Goal: Information Seeking & Learning: Learn about a topic

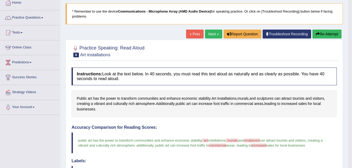
scroll to position [27, 0]
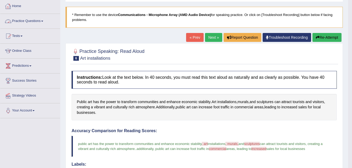
click at [36, 19] on link "Practice Questions" at bounding box center [30, 20] width 60 height 13
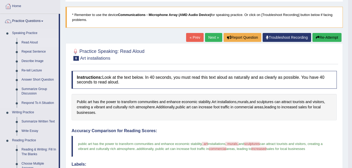
click at [32, 43] on link "Read Aloud" at bounding box center [39, 42] width 40 height 9
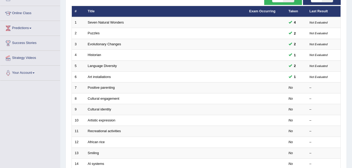
scroll to position [66, 0]
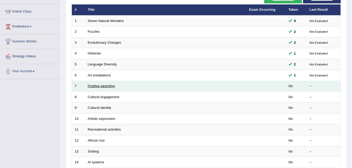
click at [102, 85] on link "Positive parenting" at bounding box center [101, 86] width 27 height 4
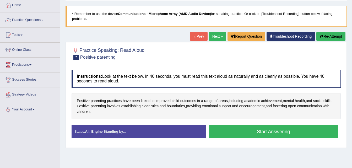
scroll to position [28, 0]
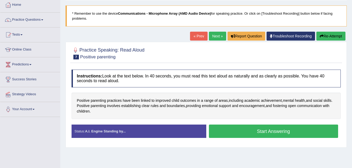
click at [252, 133] on button "Start Answering" at bounding box center [273, 131] width 129 height 13
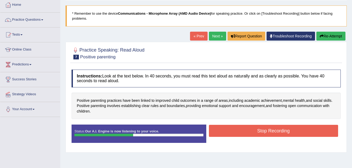
click at [252, 133] on button "Stop Recording" at bounding box center [273, 131] width 129 height 12
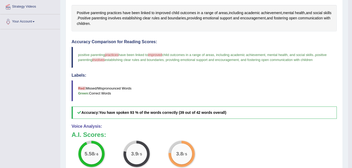
scroll to position [117, 0]
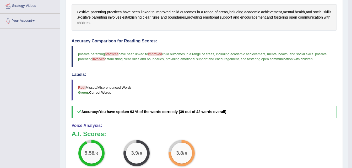
click at [111, 55] on span "practices" at bounding box center [112, 54] width 14 height 4
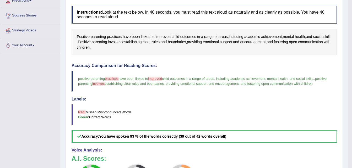
scroll to position [92, 0]
click at [114, 36] on span "practices" at bounding box center [114, 38] width 15 height 6
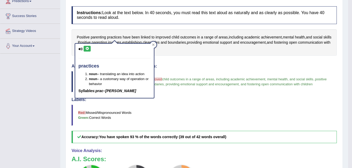
click at [79, 49] on icon at bounding box center [80, 48] width 4 height 3
click at [87, 48] on icon at bounding box center [87, 48] width 4 height 3
click at [154, 43] on div at bounding box center [153, 45] width 6 height 6
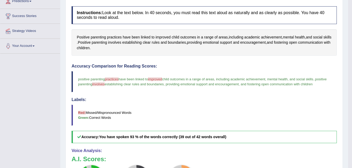
click at [157, 81] on span "improved" at bounding box center [155, 79] width 14 height 4
click at [157, 79] on span "improved" at bounding box center [155, 79] width 14 height 4
click at [166, 36] on span "improved" at bounding box center [162, 38] width 15 height 6
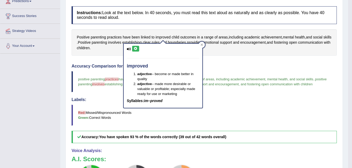
click at [128, 49] on icon at bounding box center [129, 48] width 4 height 3
click at [136, 48] on icon at bounding box center [136, 48] width 4 height 3
click at [117, 53] on div "Positive parenting practices have been linked to improved child outcomes in a r…" at bounding box center [204, 42] width 265 height 27
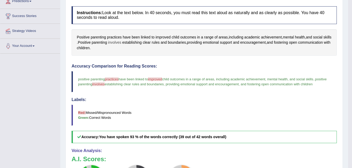
click at [121, 42] on span "involves" at bounding box center [114, 43] width 13 height 6
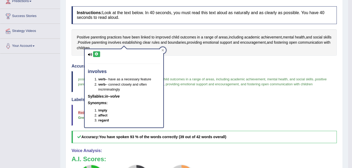
click at [96, 55] on icon at bounding box center [97, 54] width 4 height 3
click at [37, 81] on div "Toggle navigation Home Practice Questions Speaking Practice Read Aloud Repeat S…" at bounding box center [174, 85] width 348 height 355
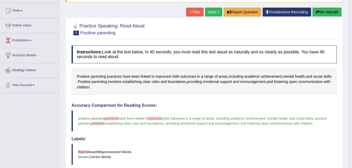
scroll to position [52, 0]
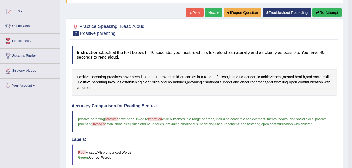
click at [321, 14] on button "Re-Attempt" at bounding box center [326, 12] width 29 height 9
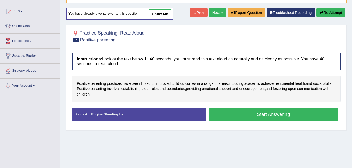
scroll to position [52, 0]
click at [294, 114] on button "Start Answering" at bounding box center [273, 114] width 129 height 13
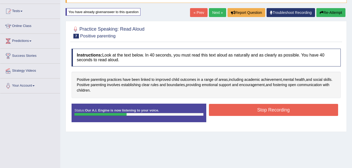
click at [294, 114] on button "Stop Recording" at bounding box center [273, 110] width 129 height 12
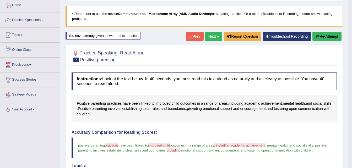
scroll to position [27, 0]
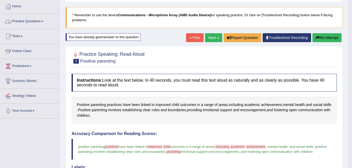
click at [31, 23] on link "Practice Questions" at bounding box center [30, 20] width 60 height 13
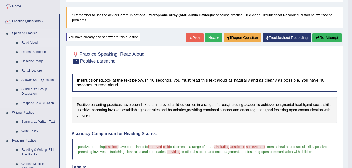
click at [30, 41] on link "Read Aloud" at bounding box center [39, 42] width 40 height 9
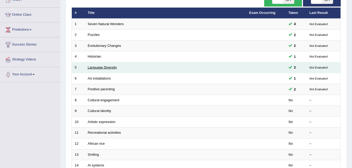
scroll to position [64, 0]
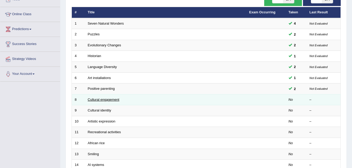
click at [96, 100] on link "Cultural engagement" at bounding box center [104, 100] width 32 height 4
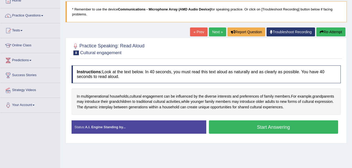
click at [241, 126] on button "Start Answering" at bounding box center [273, 127] width 129 height 13
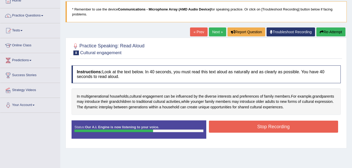
click at [241, 126] on button "Stop Recording" at bounding box center [273, 127] width 129 height 12
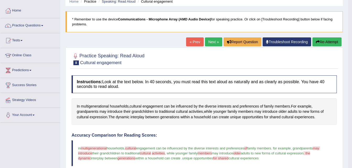
scroll to position [22, 0]
click at [35, 25] on link "Practice Questions" at bounding box center [30, 25] width 60 height 13
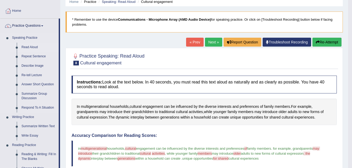
click at [30, 48] on link "Read Aloud" at bounding box center [39, 47] width 40 height 9
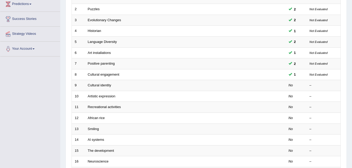
scroll to position [89, 0]
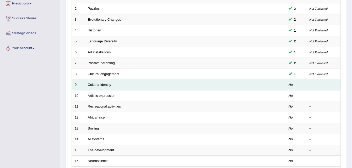
click at [101, 83] on link "Cultural identity" at bounding box center [100, 85] width 24 height 4
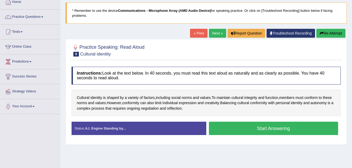
scroll to position [37, 0]
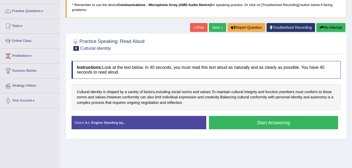
click at [237, 123] on button "Start Answering" at bounding box center [273, 122] width 129 height 13
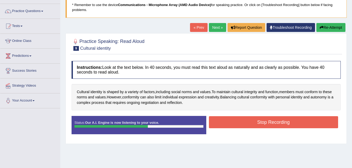
click at [237, 123] on button "Stop Recording" at bounding box center [273, 122] width 129 height 12
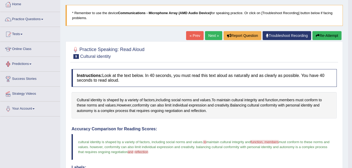
scroll to position [0, 0]
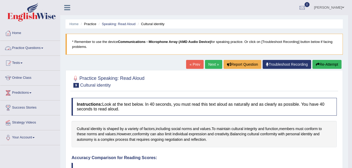
click at [29, 47] on link "Practice Questions" at bounding box center [30, 47] width 60 height 13
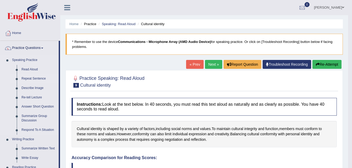
click at [32, 78] on link "Repeat Sentence" at bounding box center [39, 78] width 40 height 9
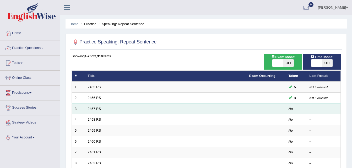
click at [116, 111] on td "2457 RS" at bounding box center [165, 109] width 161 height 11
click at [96, 108] on link "2457 RS" at bounding box center [94, 109] width 13 height 4
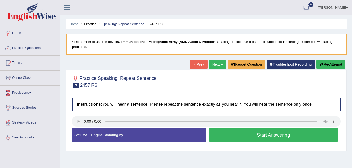
click at [247, 138] on button "Start Answering" at bounding box center [273, 134] width 129 height 13
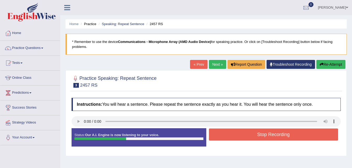
click at [247, 138] on button "Stop Recording" at bounding box center [273, 135] width 129 height 12
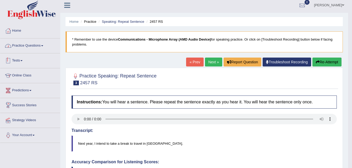
scroll to position [2, 0]
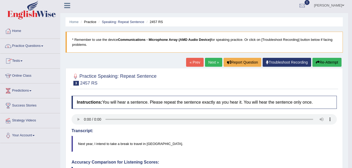
click at [30, 47] on link "Practice Questions" at bounding box center [30, 45] width 60 height 13
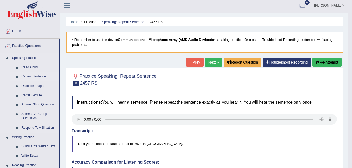
click at [33, 77] on link "Repeat Sentence" at bounding box center [39, 76] width 40 height 9
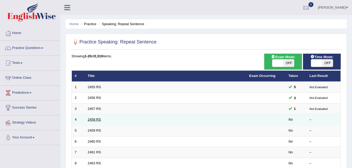
click at [90, 121] on link "2458 RS" at bounding box center [94, 120] width 13 height 4
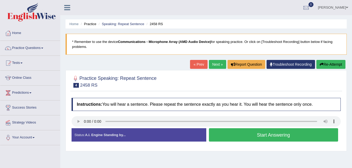
click at [240, 135] on button "Start Answering" at bounding box center [273, 134] width 129 height 13
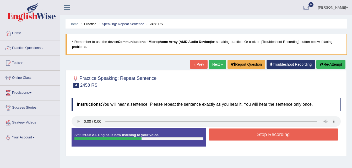
click at [240, 135] on button "Stop Recording" at bounding box center [273, 135] width 129 height 12
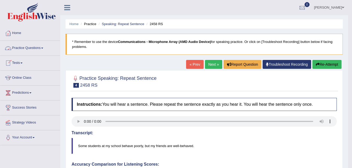
click at [32, 48] on link "Practice Questions" at bounding box center [30, 47] width 60 height 13
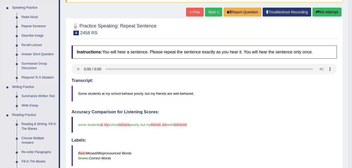
scroll to position [59, 0]
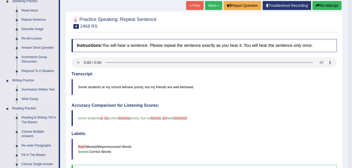
click at [44, 90] on link "Summarize Written Text" at bounding box center [39, 89] width 40 height 9
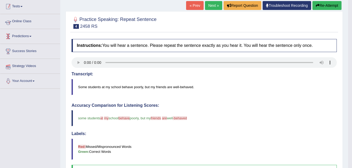
scroll to position [67, 0]
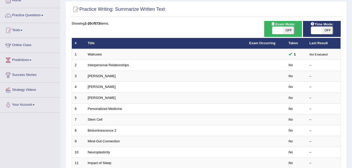
scroll to position [33, 0]
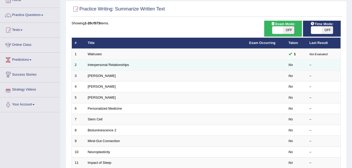
click at [103, 62] on td "Interpersonal Relationships" at bounding box center [165, 65] width 161 height 11
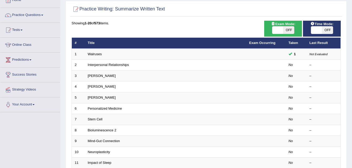
click at [284, 30] on span "OFF" at bounding box center [288, 29] width 11 height 7
checkbox input "true"
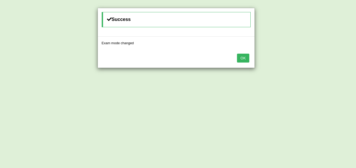
click at [242, 59] on button "OK" at bounding box center [243, 58] width 12 height 9
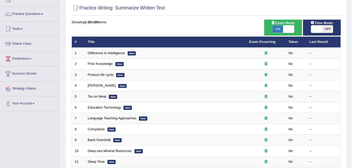
scroll to position [33, 0]
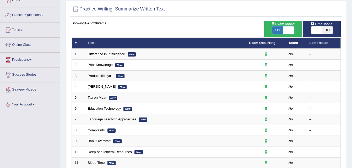
click at [292, 30] on span at bounding box center [288, 29] width 11 height 7
checkbox input "false"
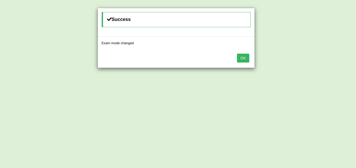
click at [245, 59] on button "OK" at bounding box center [243, 58] width 12 height 9
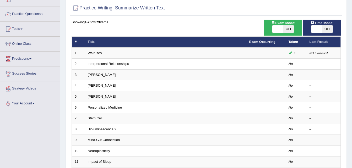
scroll to position [33, 0]
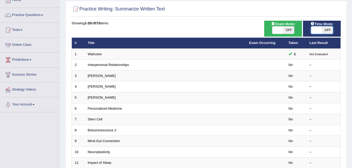
click at [321, 28] on span at bounding box center [316, 29] width 11 height 7
checkbox input "true"
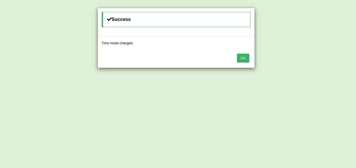
click at [239, 57] on button "OK" at bounding box center [243, 58] width 12 height 9
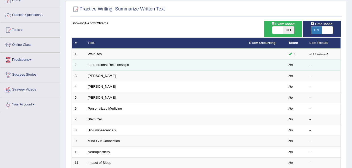
click at [132, 64] on td "Interpersonal Relationships" at bounding box center [165, 65] width 161 height 11
click at [110, 65] on link "Interpersonal Relationships" at bounding box center [108, 65] width 41 height 4
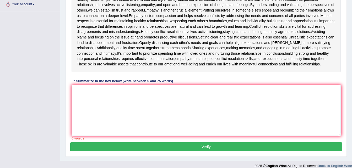
scroll to position [106, 0]
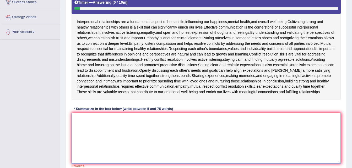
click at [81, 130] on textarea at bounding box center [206, 138] width 269 height 51
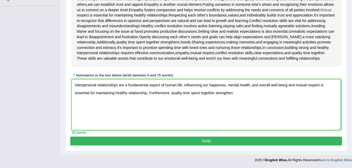
scroll to position [142, 0]
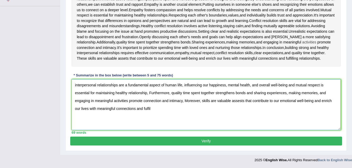
type textarea "interpersonal relationships are a fundamental aspect of human life, influencing…"
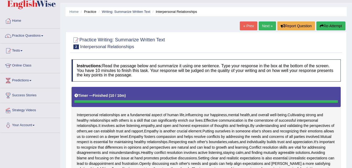
scroll to position [18, 0]
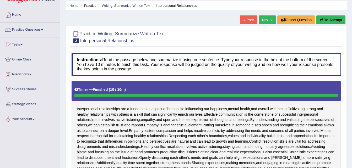
click at [327, 19] on button "Re-Attempt" at bounding box center [330, 19] width 29 height 9
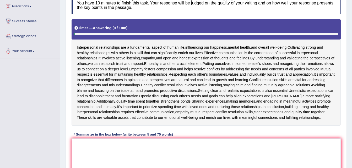
scroll to position [112, 0]
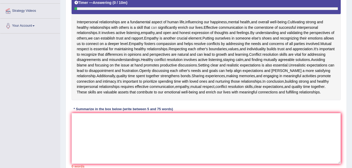
drag, startPoint x: 78, startPoint y: 22, endPoint x: 154, endPoint y: 27, distance: 75.9
click at [154, 27] on div "Interpersonal relationships are a fundamental aspect of human life , influencin…" at bounding box center [206, 47] width 269 height 106
drag, startPoint x: 154, startPoint y: 27, endPoint x: 171, endPoint y: 79, distance: 55.3
click at [171, 79] on div "Interpersonal relationships are a fundamental aspect of human life , influencin…" at bounding box center [206, 47] width 269 height 106
click at [93, 133] on textarea at bounding box center [206, 138] width 269 height 51
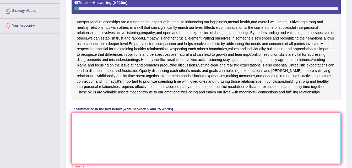
type textarea "i"
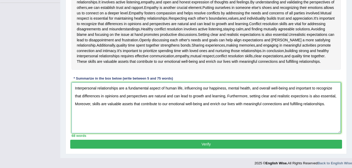
scroll to position [151, 0]
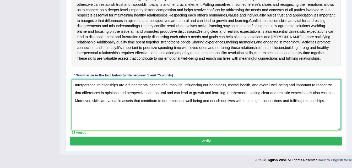
type textarea "Interpersonal relationships are a fundamental aspect of human life, influencing…"
click at [176, 141] on button "Verify" at bounding box center [206, 141] width 272 height 9
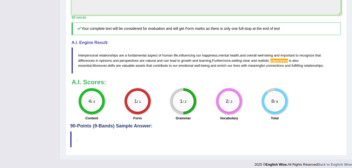
scroll to position [230, 0]
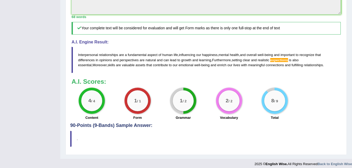
click at [283, 62] on span "expections" at bounding box center [279, 60] width 18 height 4
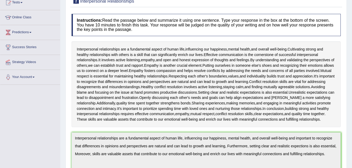
scroll to position [0, 0]
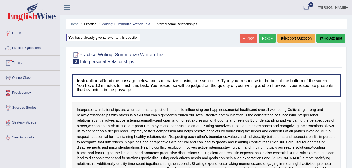
click at [33, 48] on link "Practice Questions" at bounding box center [30, 47] width 60 height 13
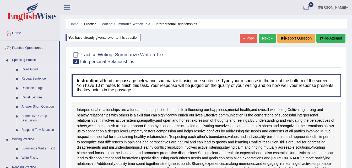
click at [30, 69] on link "Read Aloud" at bounding box center [39, 69] width 40 height 9
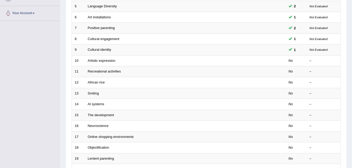
scroll to position [125, 0]
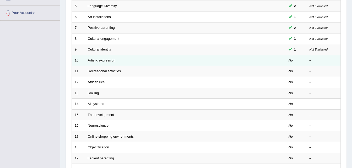
click at [104, 61] on link "Artistic expression" at bounding box center [102, 60] width 28 height 4
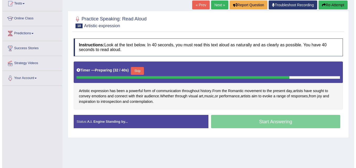
scroll to position [64, 0]
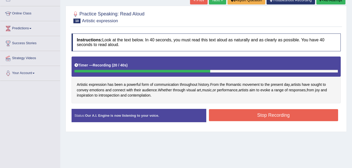
click at [234, 119] on button "Stop Recording" at bounding box center [273, 115] width 129 height 12
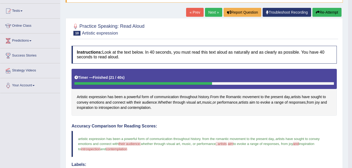
scroll to position [0, 0]
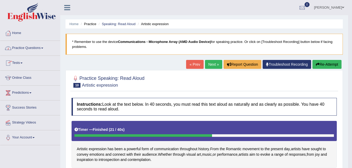
click at [44, 47] on link "Practice Questions" at bounding box center [30, 47] width 60 height 13
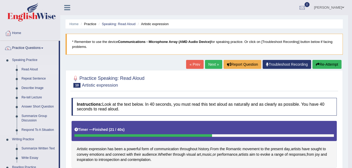
click at [31, 69] on link "Read Aloud" at bounding box center [39, 69] width 40 height 9
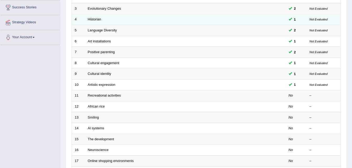
scroll to position [103, 0]
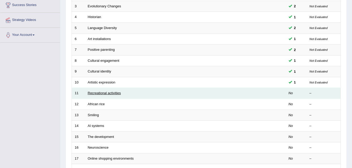
click at [99, 94] on link "Recreational activities" at bounding box center [104, 93] width 33 height 4
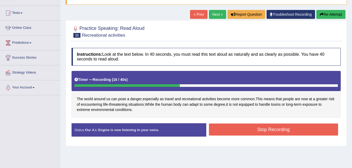
scroll to position [50, 0]
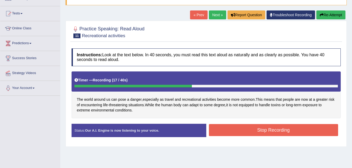
click at [325, 13] on button "Re-Attempt" at bounding box center [330, 14] width 29 height 9
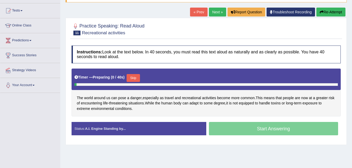
scroll to position [50, 0]
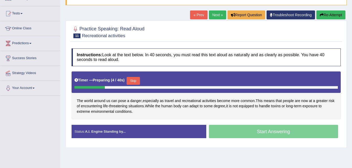
click at [132, 81] on button "Skip" at bounding box center [133, 81] width 13 height 8
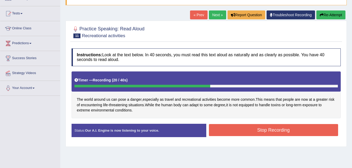
click at [251, 132] on button "Stop Recording" at bounding box center [273, 130] width 129 height 12
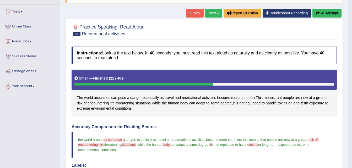
scroll to position [51, 0]
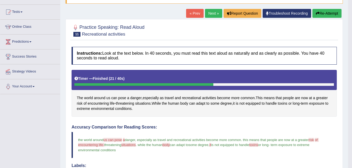
click at [327, 13] on button "Re-Attempt" at bounding box center [326, 13] width 29 height 9
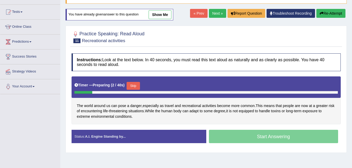
click at [135, 85] on button "Skip" at bounding box center [133, 86] width 13 height 8
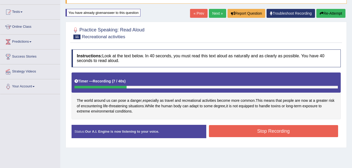
click at [325, 14] on button "Re-Attempt" at bounding box center [330, 13] width 29 height 9
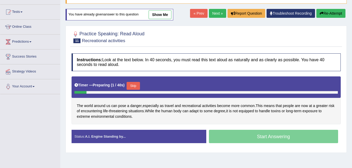
click at [137, 85] on button "Skip" at bounding box center [133, 86] width 13 height 8
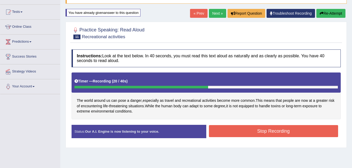
click at [231, 128] on button "Stop Recording" at bounding box center [273, 131] width 129 height 12
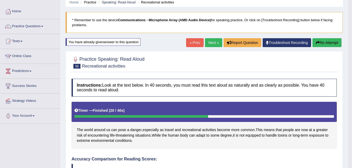
scroll to position [21, 0]
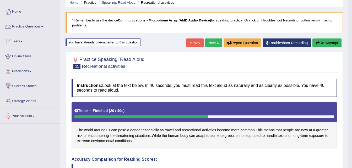
click at [24, 28] on link "Practice Questions" at bounding box center [30, 25] width 60 height 13
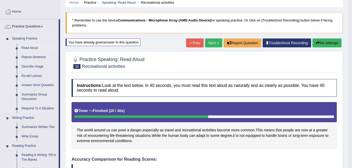
click at [26, 47] on link "Read Aloud" at bounding box center [39, 48] width 40 height 9
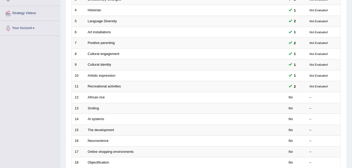
scroll to position [110, 0]
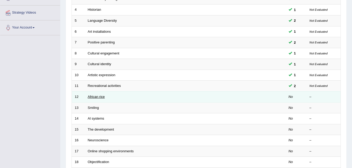
click at [103, 98] on link "African rice" at bounding box center [96, 97] width 17 height 4
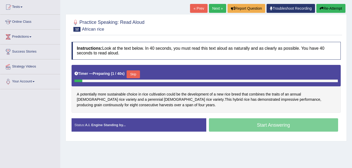
scroll to position [58, 0]
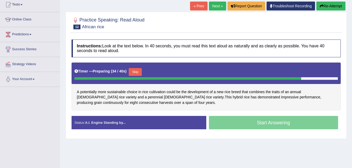
click at [137, 71] on button "Skip" at bounding box center [135, 72] width 13 height 8
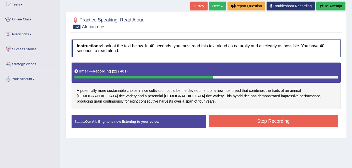
click at [219, 118] on button "Stop Recording" at bounding box center [273, 121] width 129 height 12
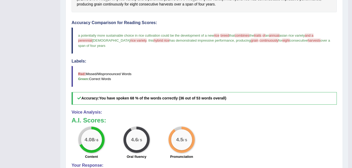
scroll to position [156, 0]
